Goal: Check status: Check status

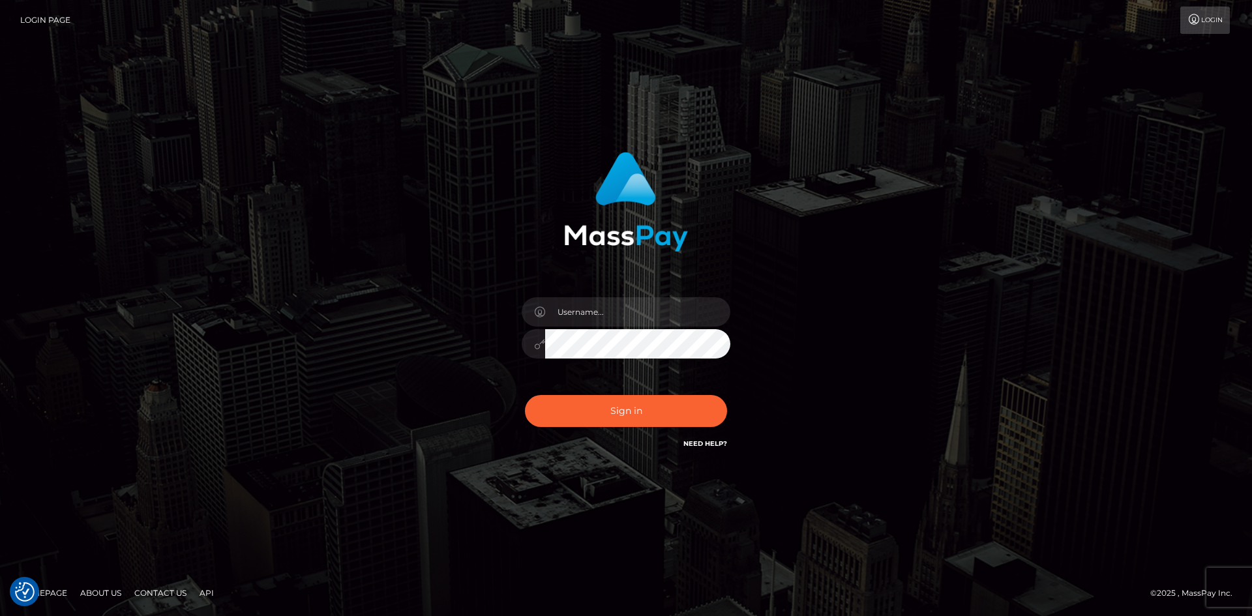
checkbox input "true"
click at [605, 164] on input "text" at bounding box center [637, 311] width 185 height 29
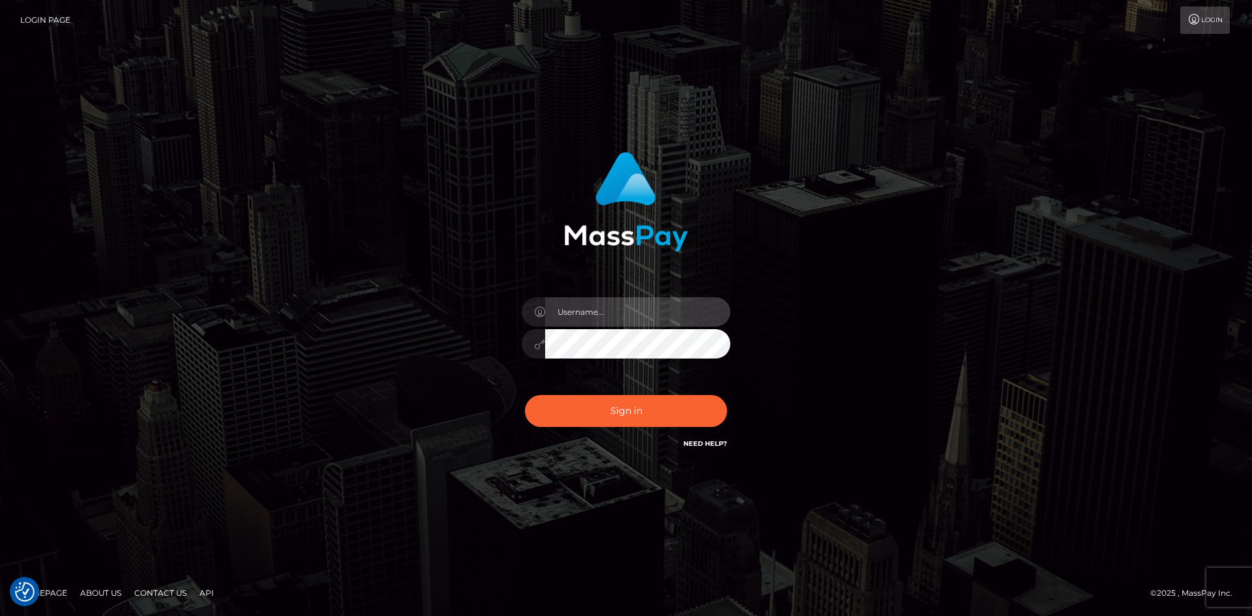
type input "v.hernandez"
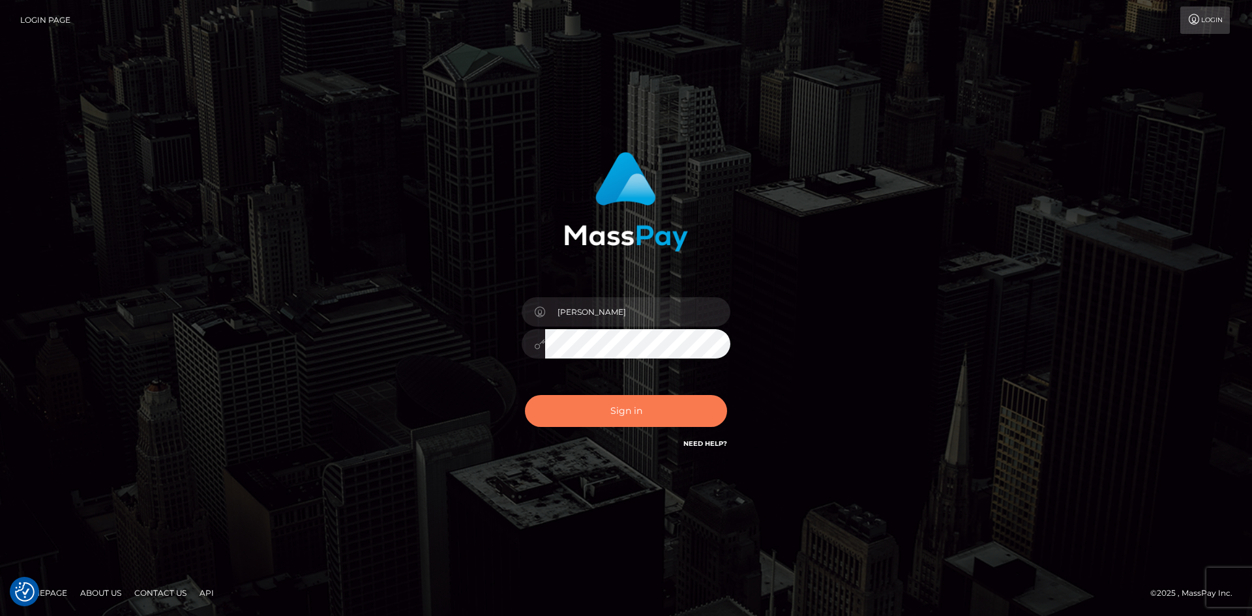
click at [636, 164] on button "Sign in" at bounding box center [626, 411] width 202 height 32
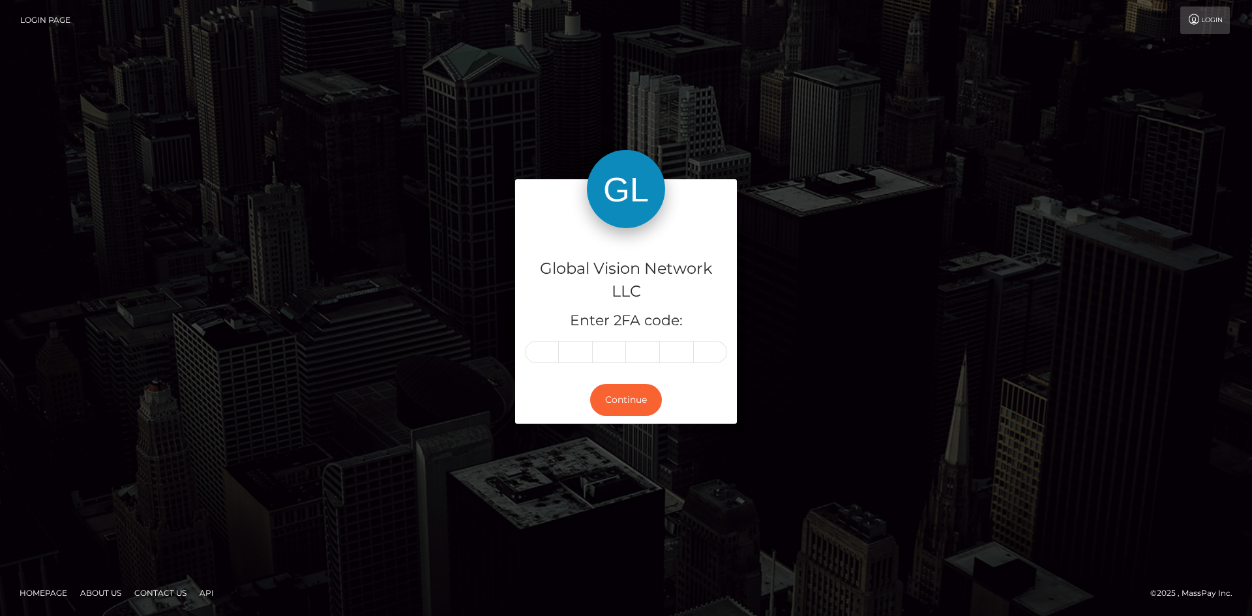
click at [545, 359] on input "text" at bounding box center [542, 352] width 34 height 22
type input "8"
type input "4"
type input "6"
type input "1"
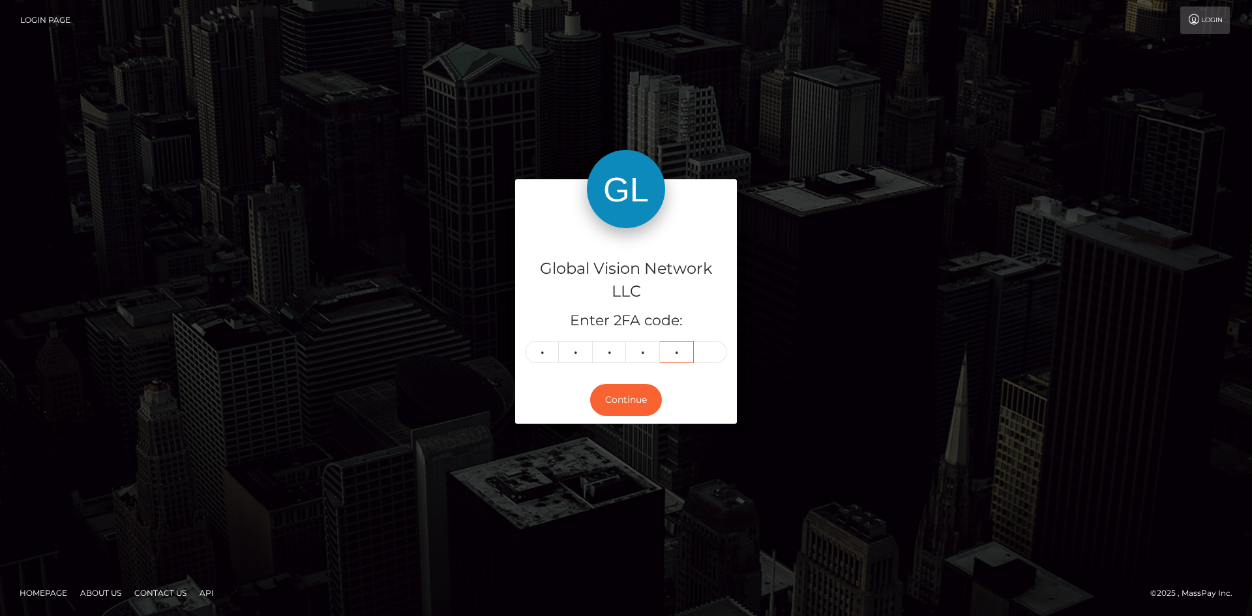
type input "0"
type input "8"
type input "4"
type input "6"
type input "1"
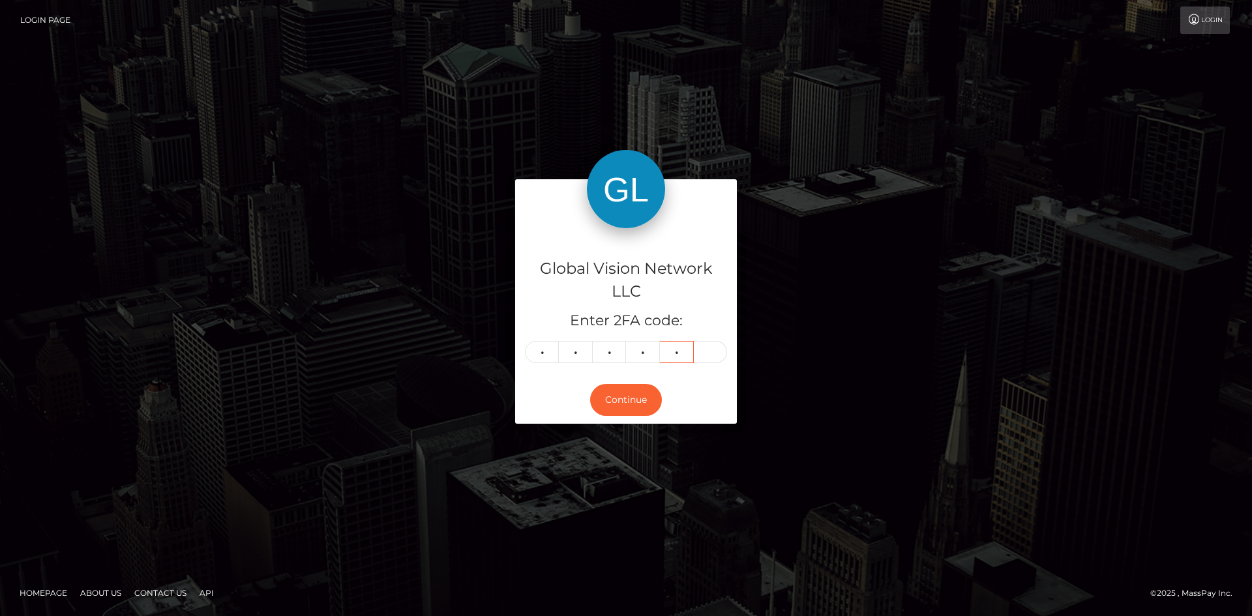
type input "3"
type input "0"
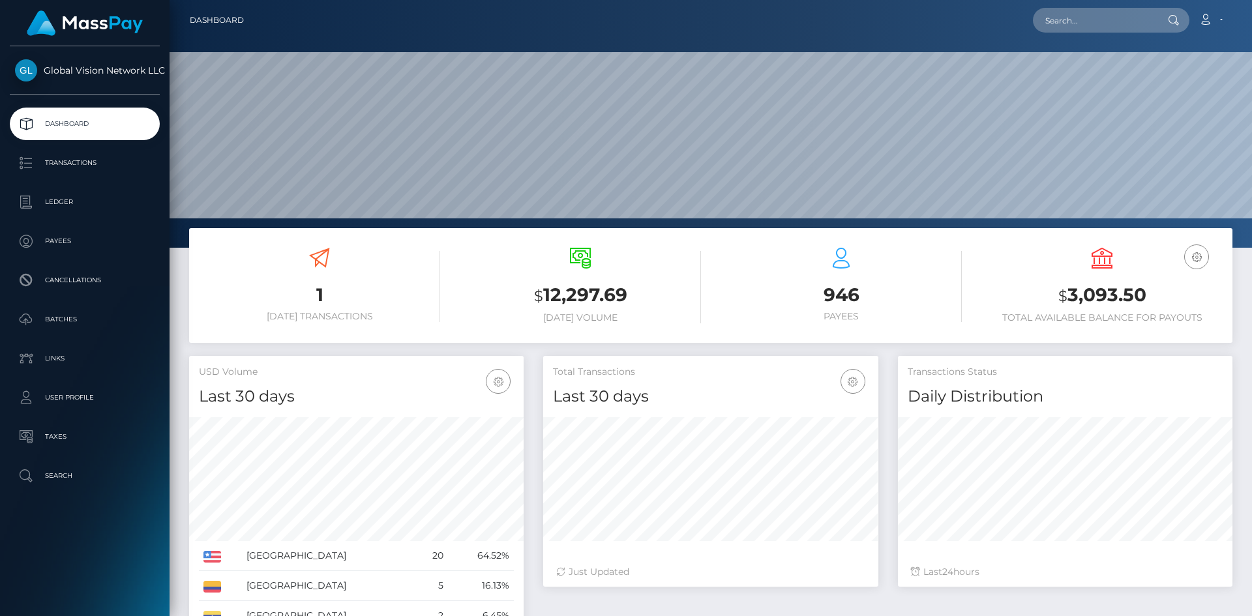
scroll to position [231, 335]
click at [65, 176] on link "Transactions" at bounding box center [85, 163] width 150 height 33
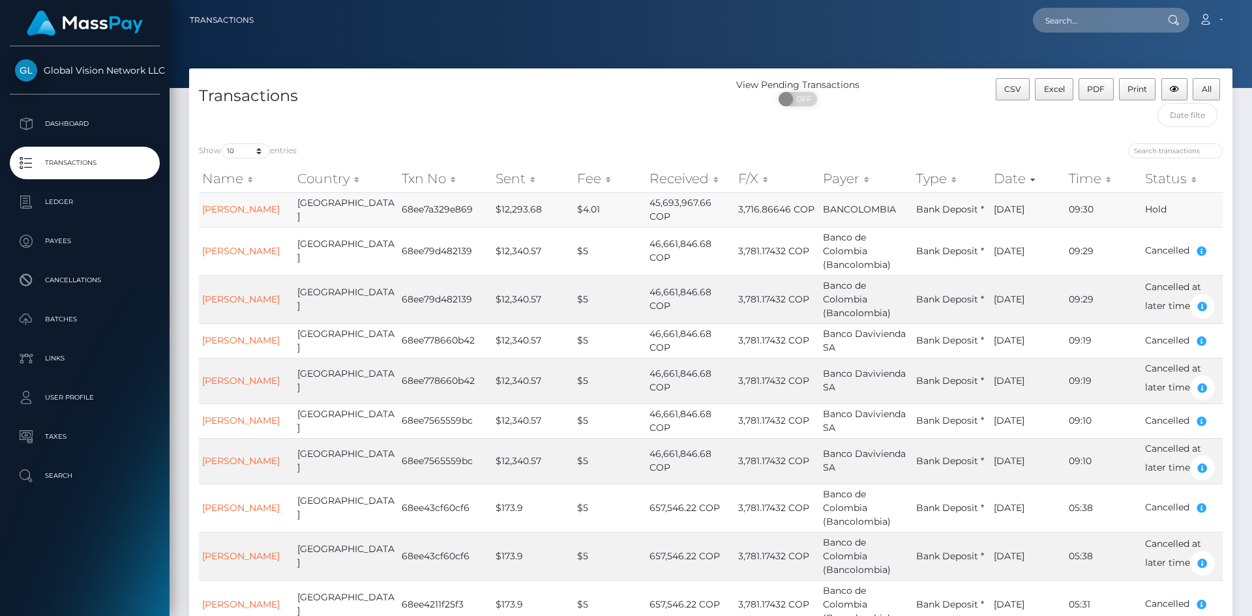
click at [1153, 208] on td "Hold" at bounding box center [1181, 209] width 81 height 35
click at [233, 210] on link "CATALINA KOVACS" at bounding box center [241, 209] width 78 height 12
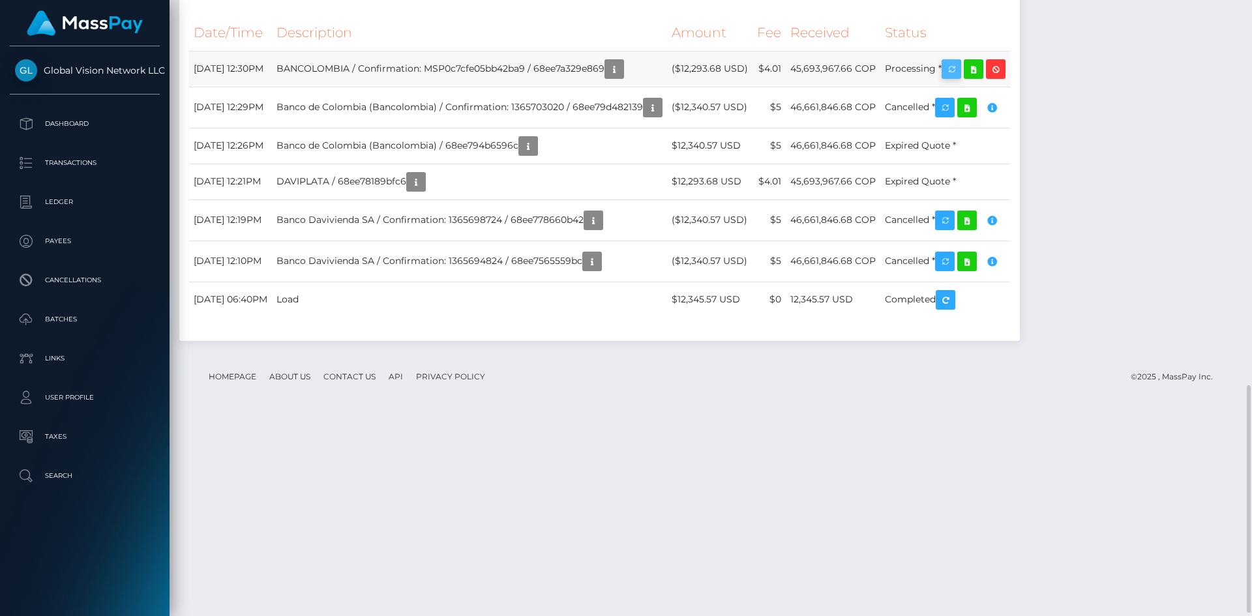
scroll to position [156, 335]
click at [959, 78] on icon "button" at bounding box center [951, 69] width 16 height 16
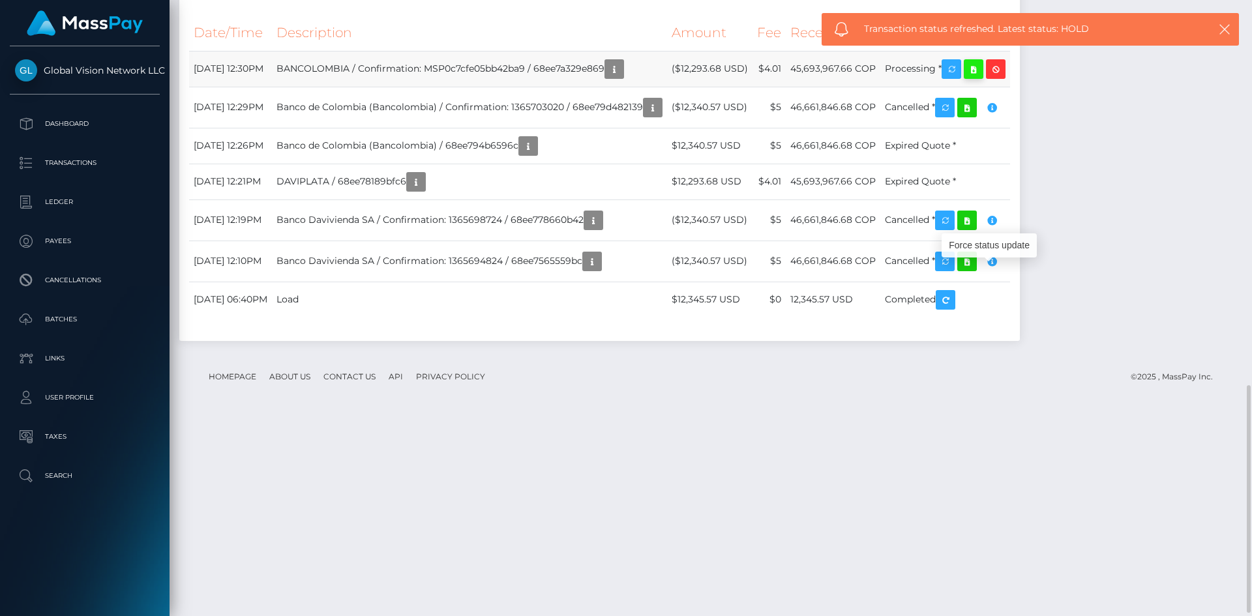
click at [981, 78] on icon at bounding box center [973, 69] width 16 height 16
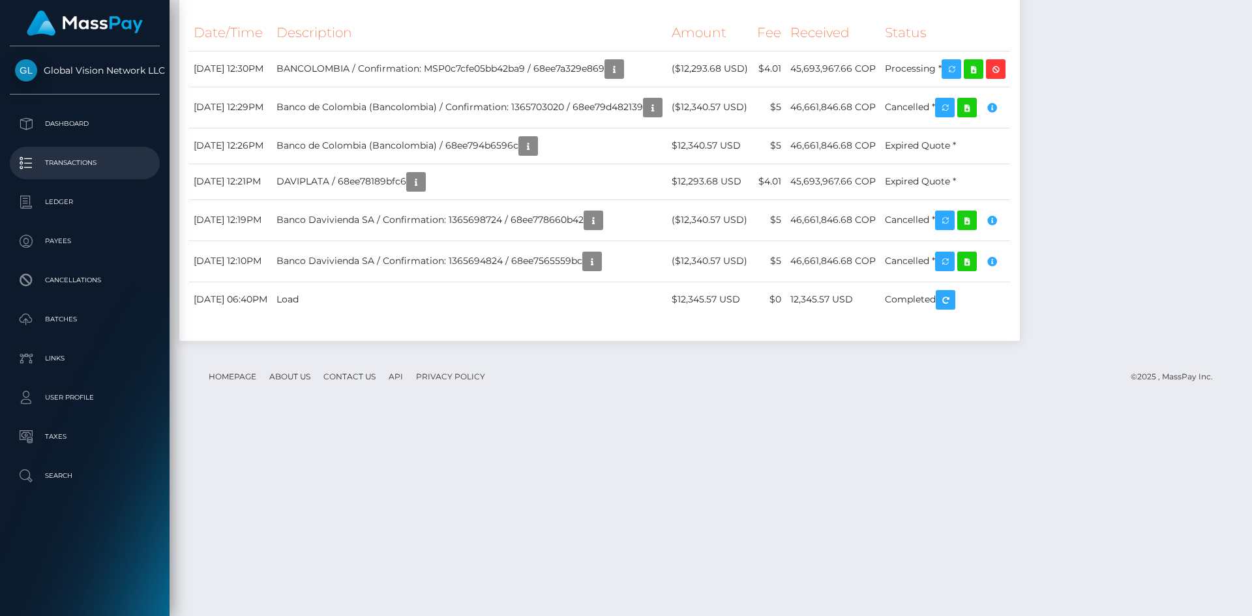
click at [67, 159] on p "Transactions" at bounding box center [84, 163] width 139 height 20
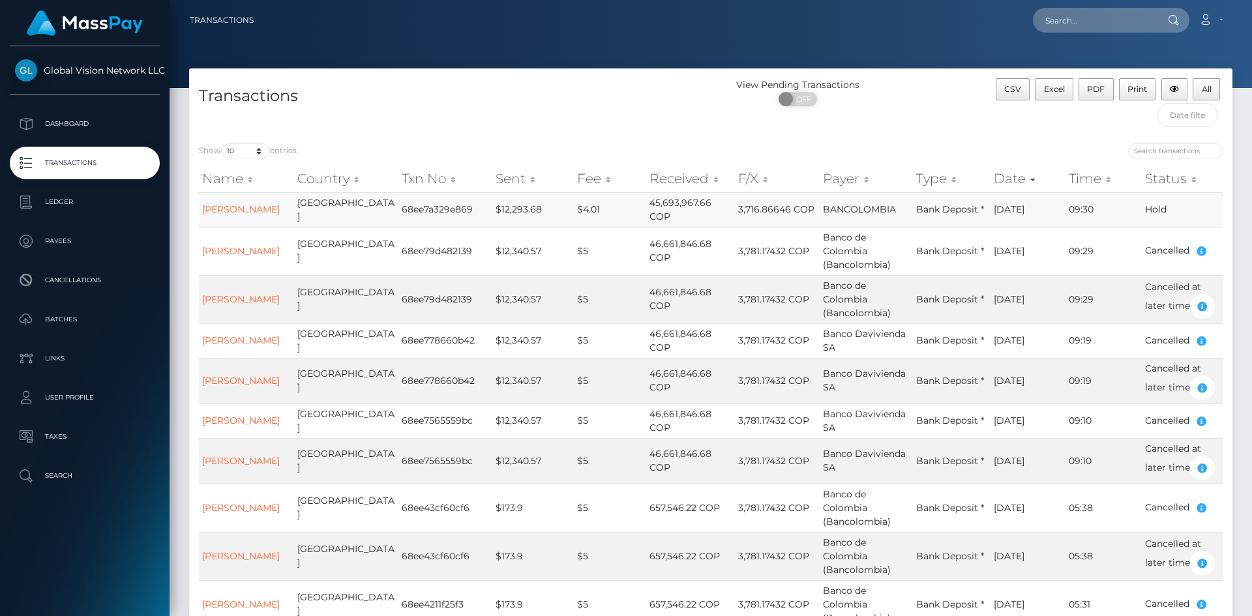
click at [1151, 201] on td "Hold" at bounding box center [1181, 209] width 81 height 35
click at [398, 209] on td "68ee7a329e869" at bounding box center [444, 209] width 93 height 35
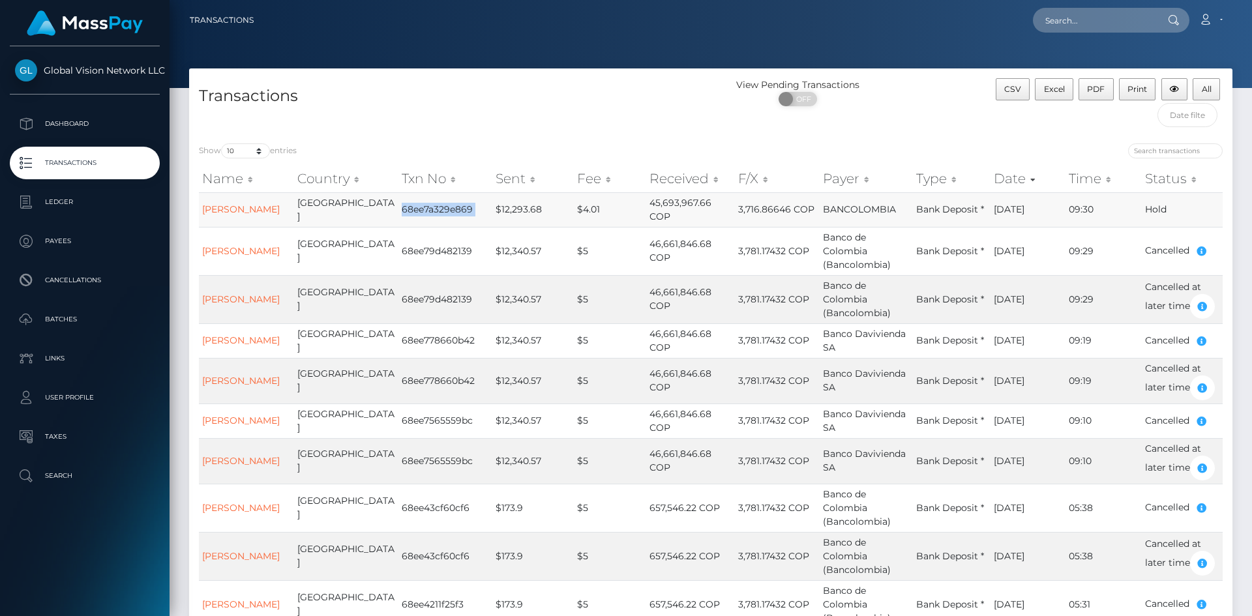
click at [398, 209] on td "68ee7a329e869" at bounding box center [444, 209] width 93 height 35
click at [1157, 206] on td "Hold" at bounding box center [1181, 209] width 81 height 35
click at [1027, 322] on td "10/14/25" at bounding box center [1028, 299] width 76 height 48
